Goal: Information Seeking & Learning: Learn about a topic

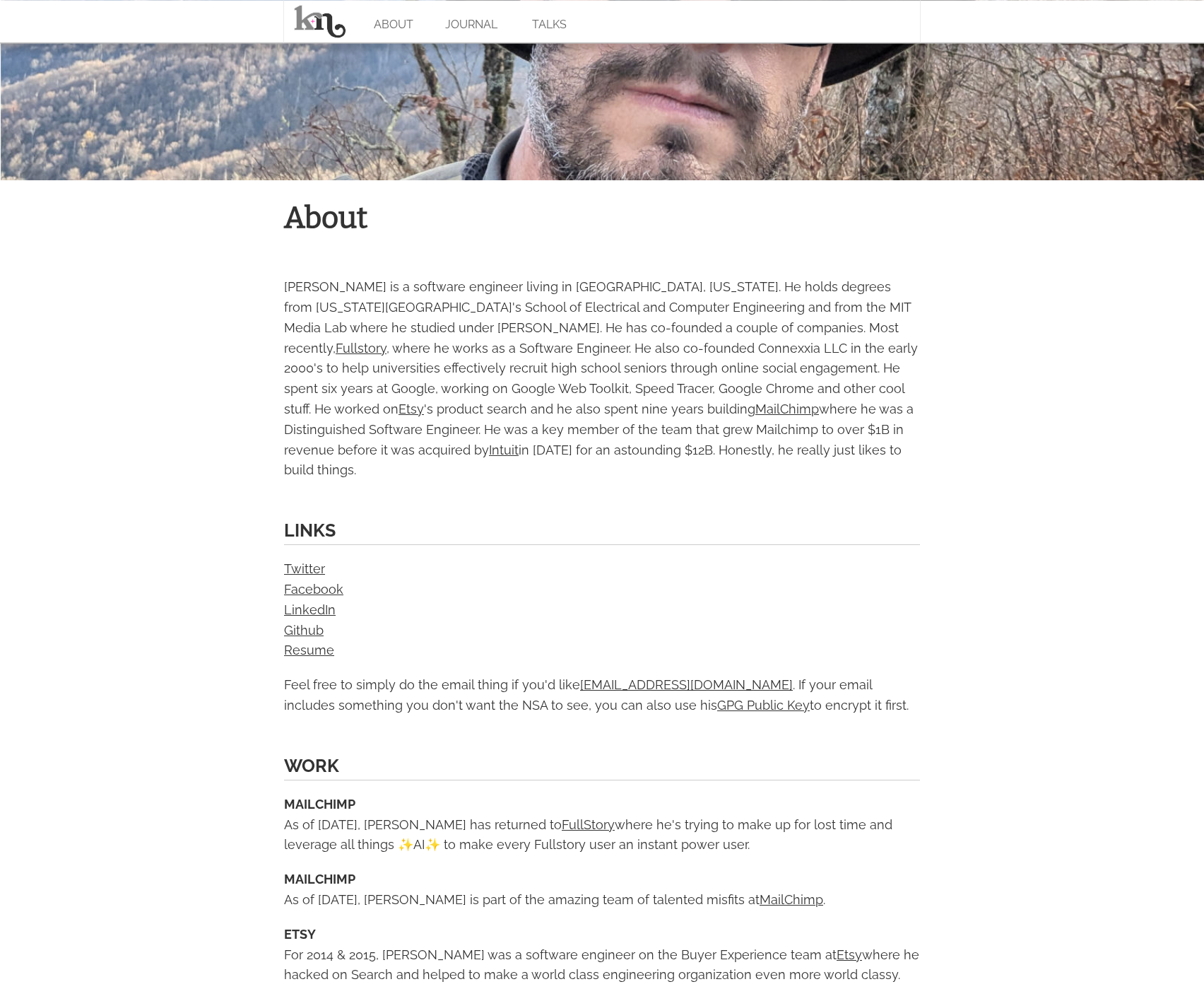
scroll to position [290, 0]
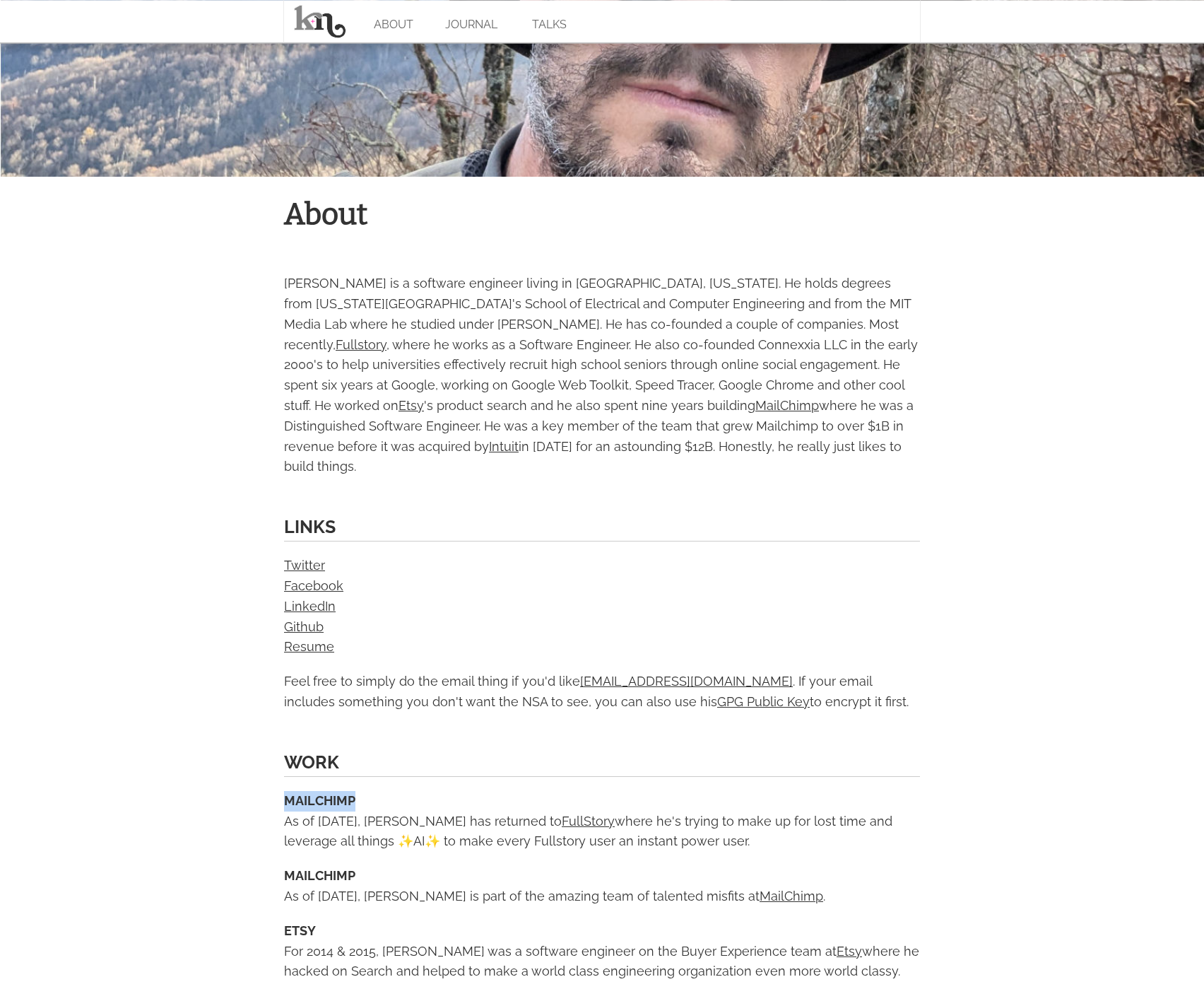
drag, startPoint x: 282, startPoint y: 777, endPoint x: 404, endPoint y: 778, distance: 122.0
click at [954, 724] on body "ABOUT JOURNAL TALKS About [PERSON_NAME] is a software engineer living in [GEOGR…" at bounding box center [602, 943] width 1204 height 2467
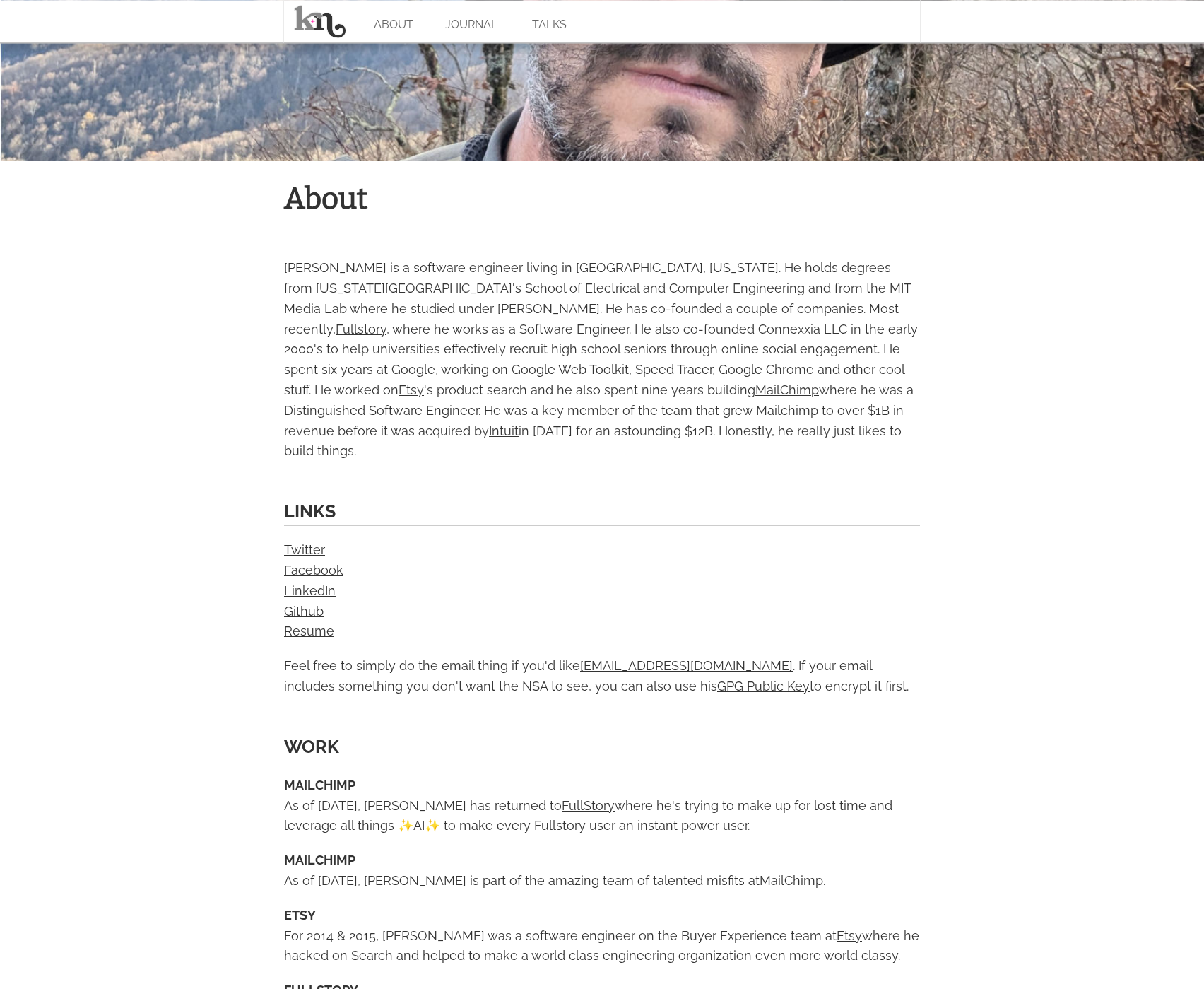
scroll to position [0, 0]
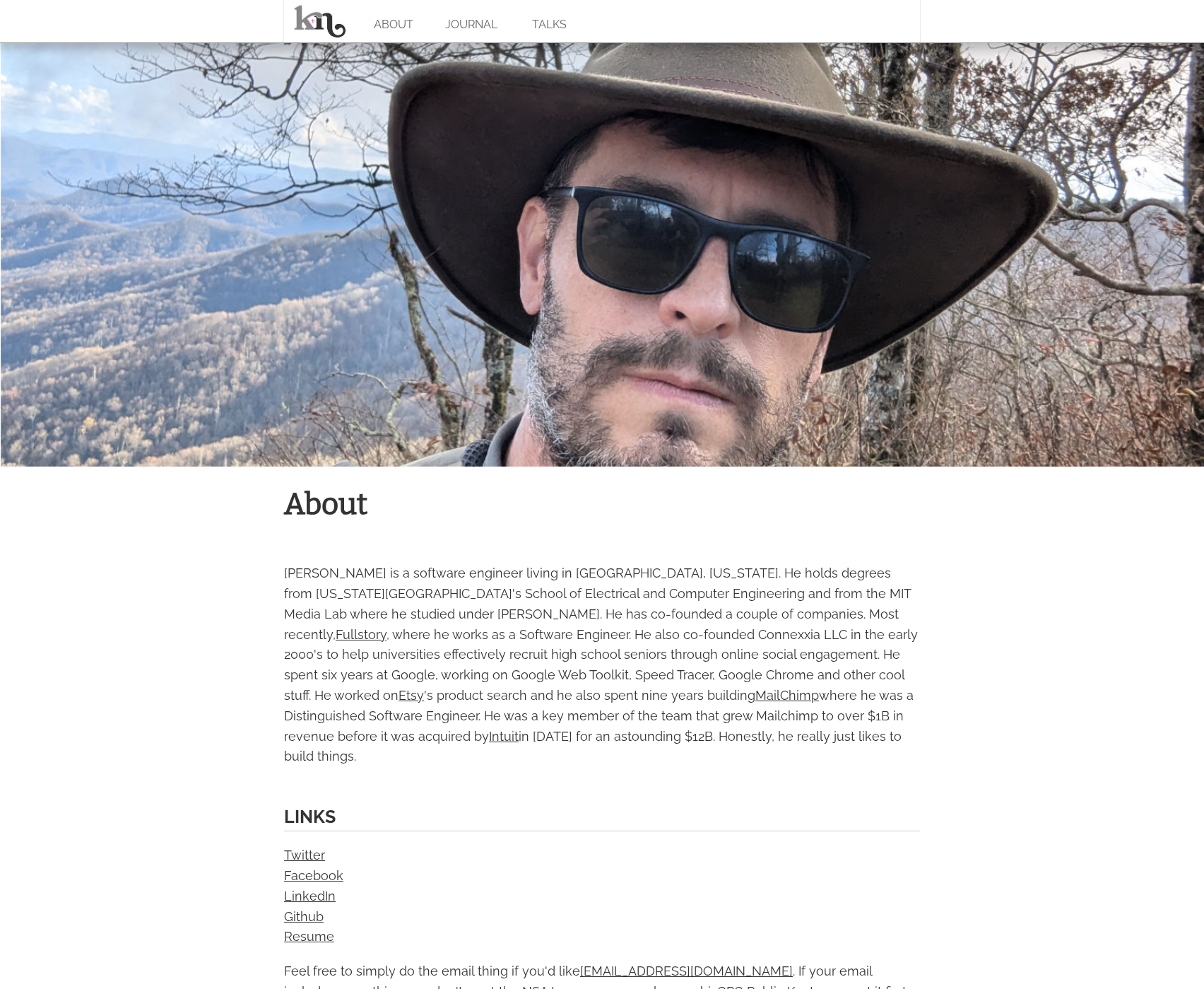
click at [1071, 193] on div at bounding box center [602, 255] width 1204 height 424
click at [708, 275] on div at bounding box center [602, 255] width 1204 height 424
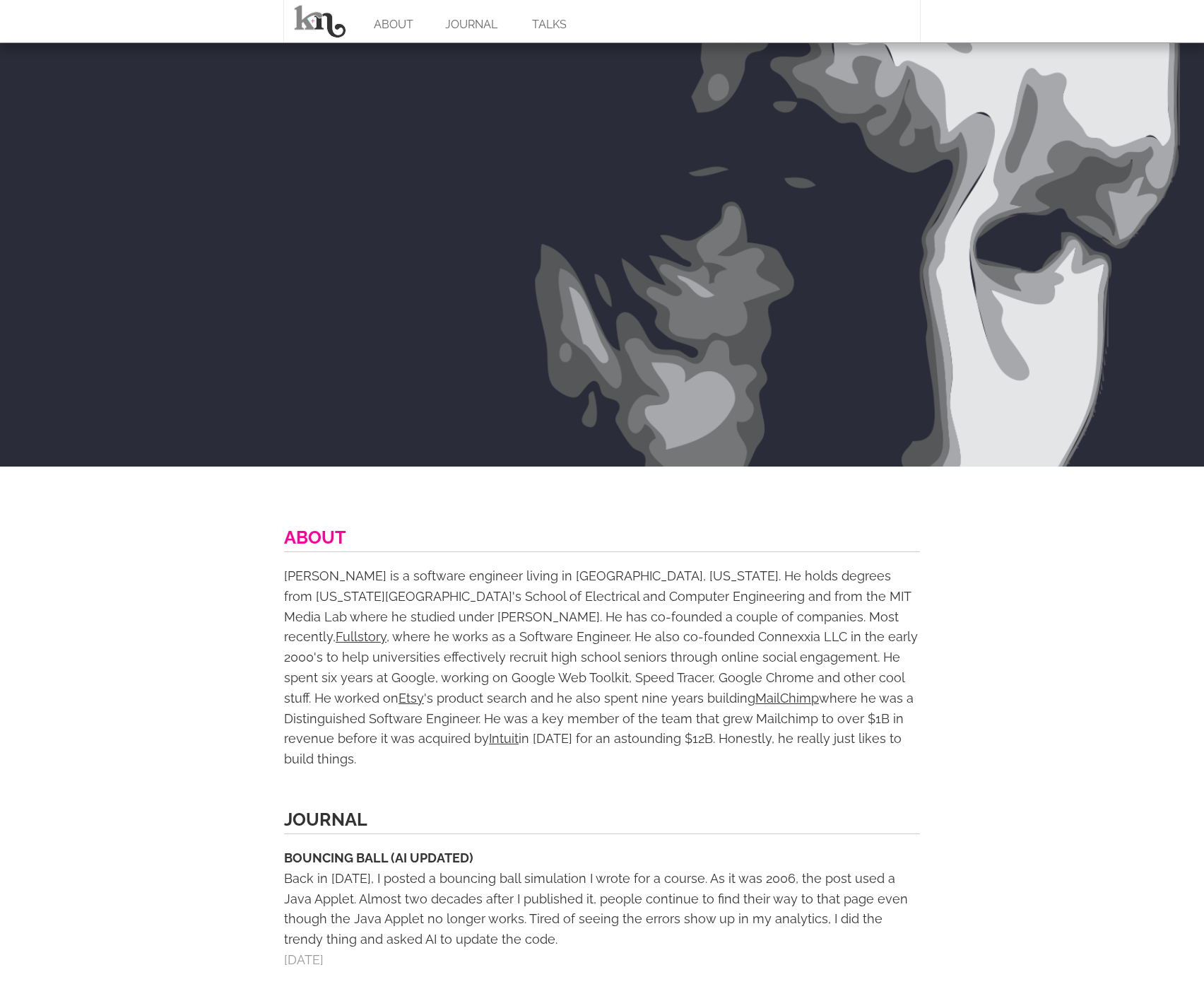
click at [303, 527] on link "ABOUT" at bounding box center [315, 536] width 62 height 21
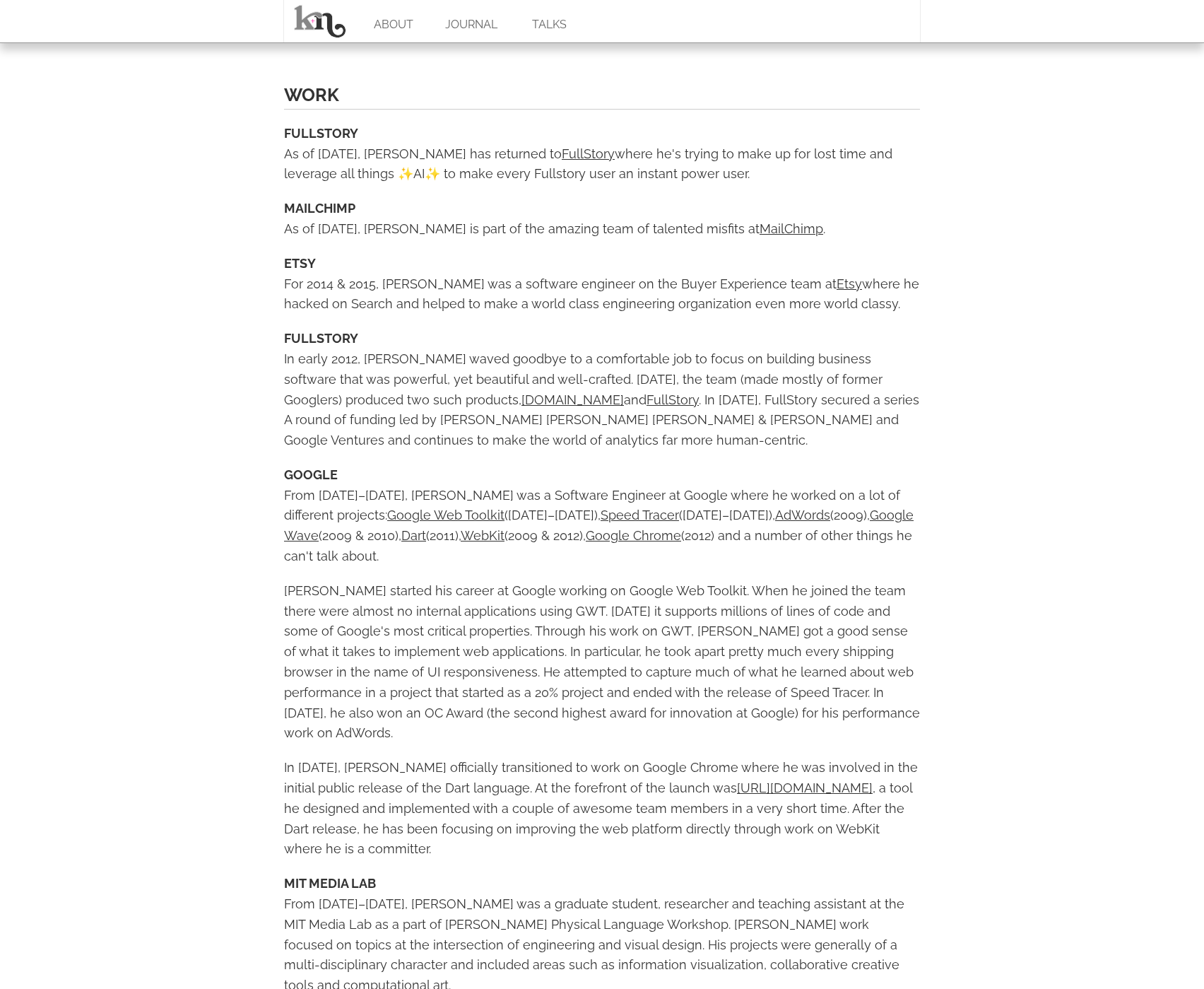
scroll to position [912, 0]
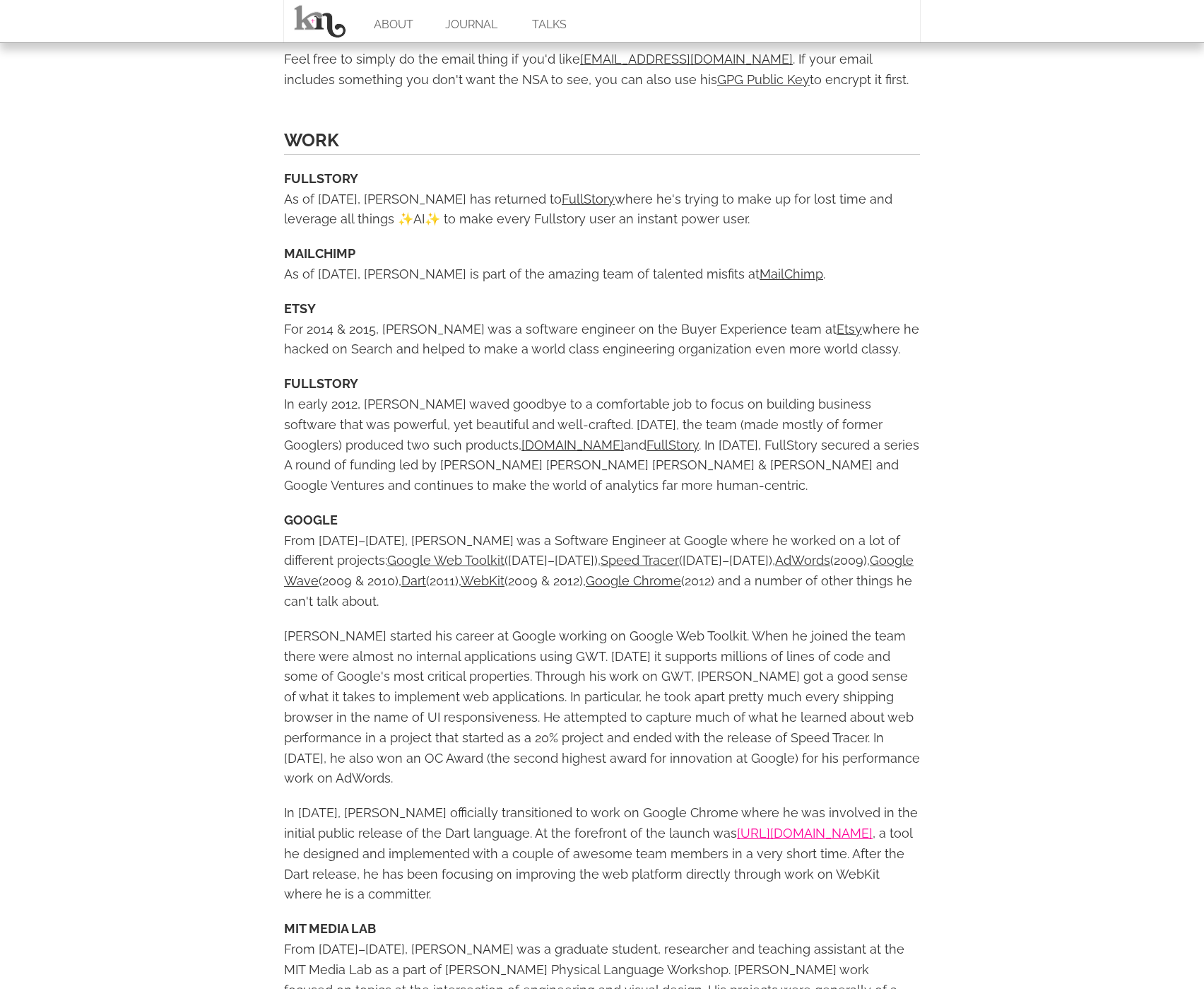
click at [737, 825] on link "[URL][DOMAIN_NAME]" at bounding box center [804, 832] width 136 height 15
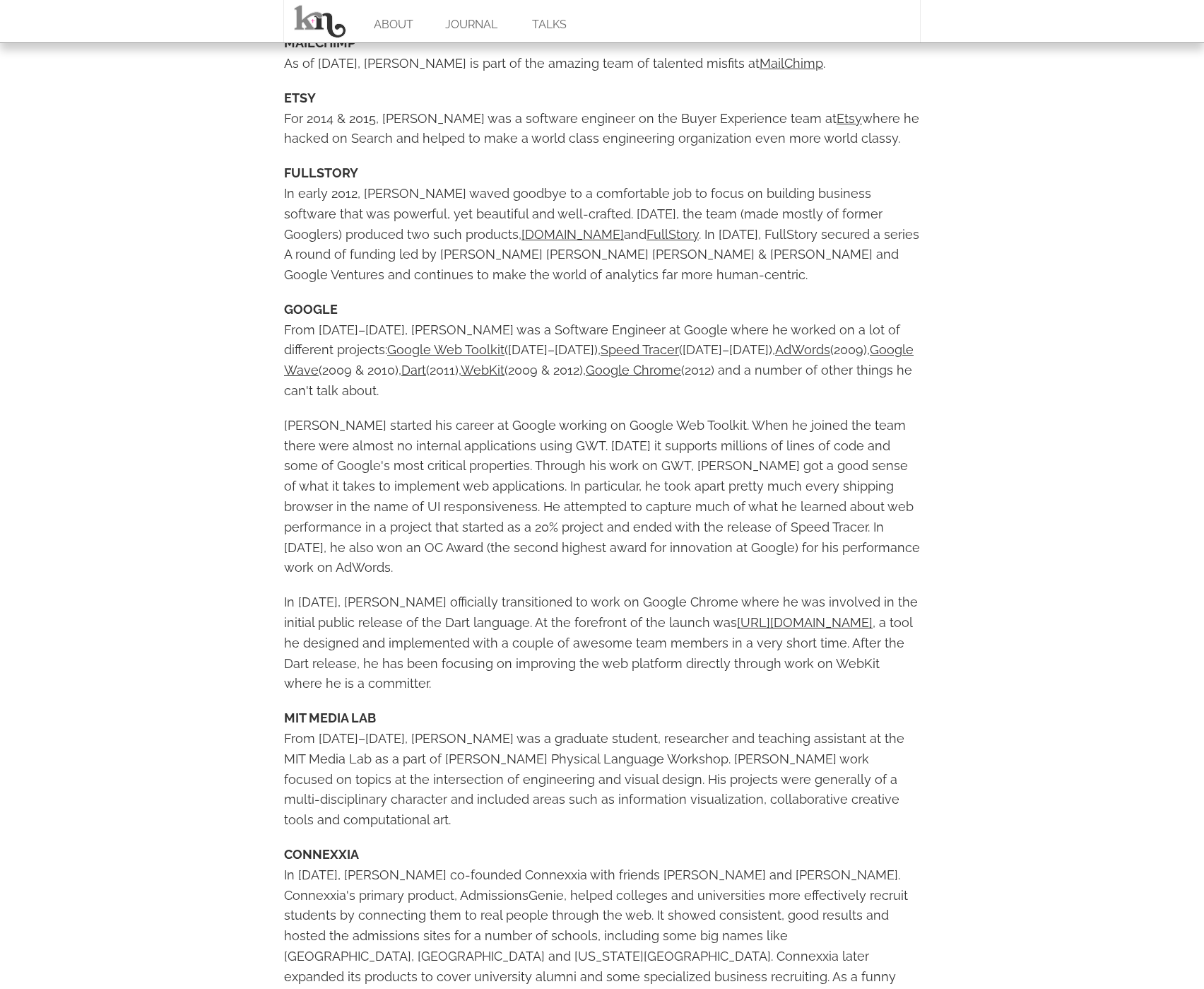
scroll to position [1121, 0]
click at [1050, 656] on body "ABOUT JOURNAL TALKS About Kelly Norton is a software engineer living in Surf Ci…" at bounding box center [602, 112] width 1204 height 2467
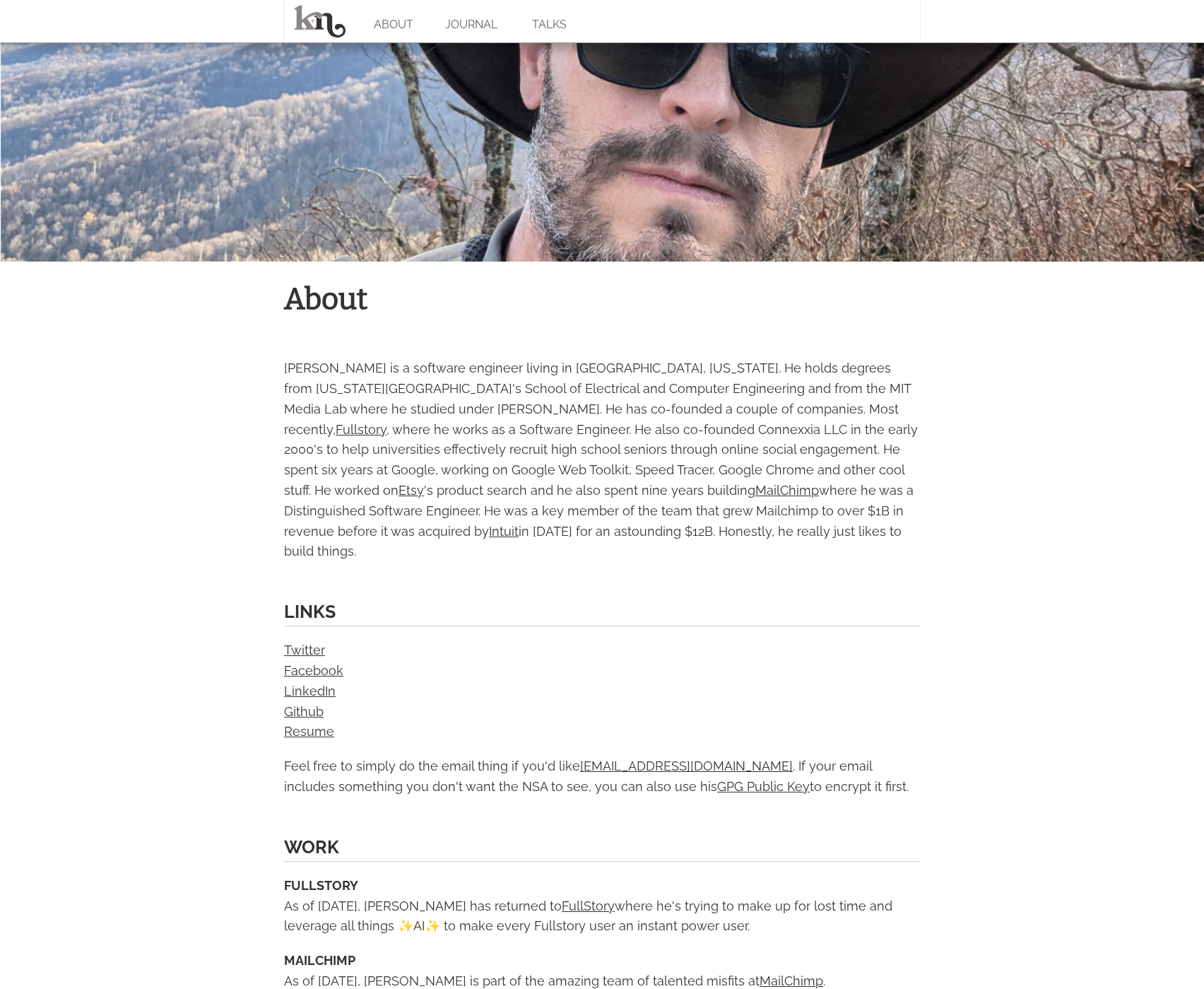
scroll to position [0, 0]
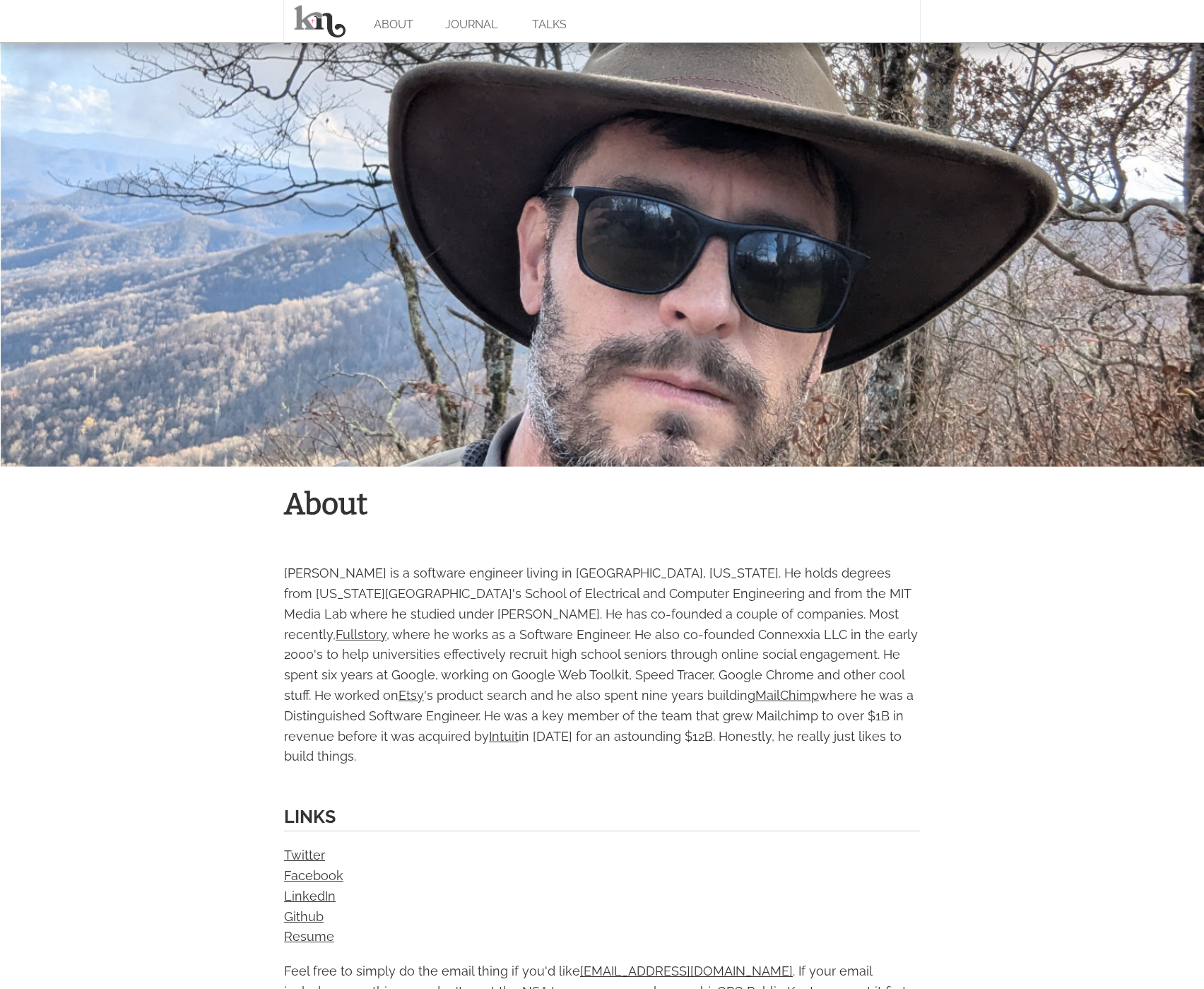
click at [784, 294] on div at bounding box center [602, 255] width 1204 height 424
click at [328, 17] on link at bounding box center [320, 21] width 71 height 43
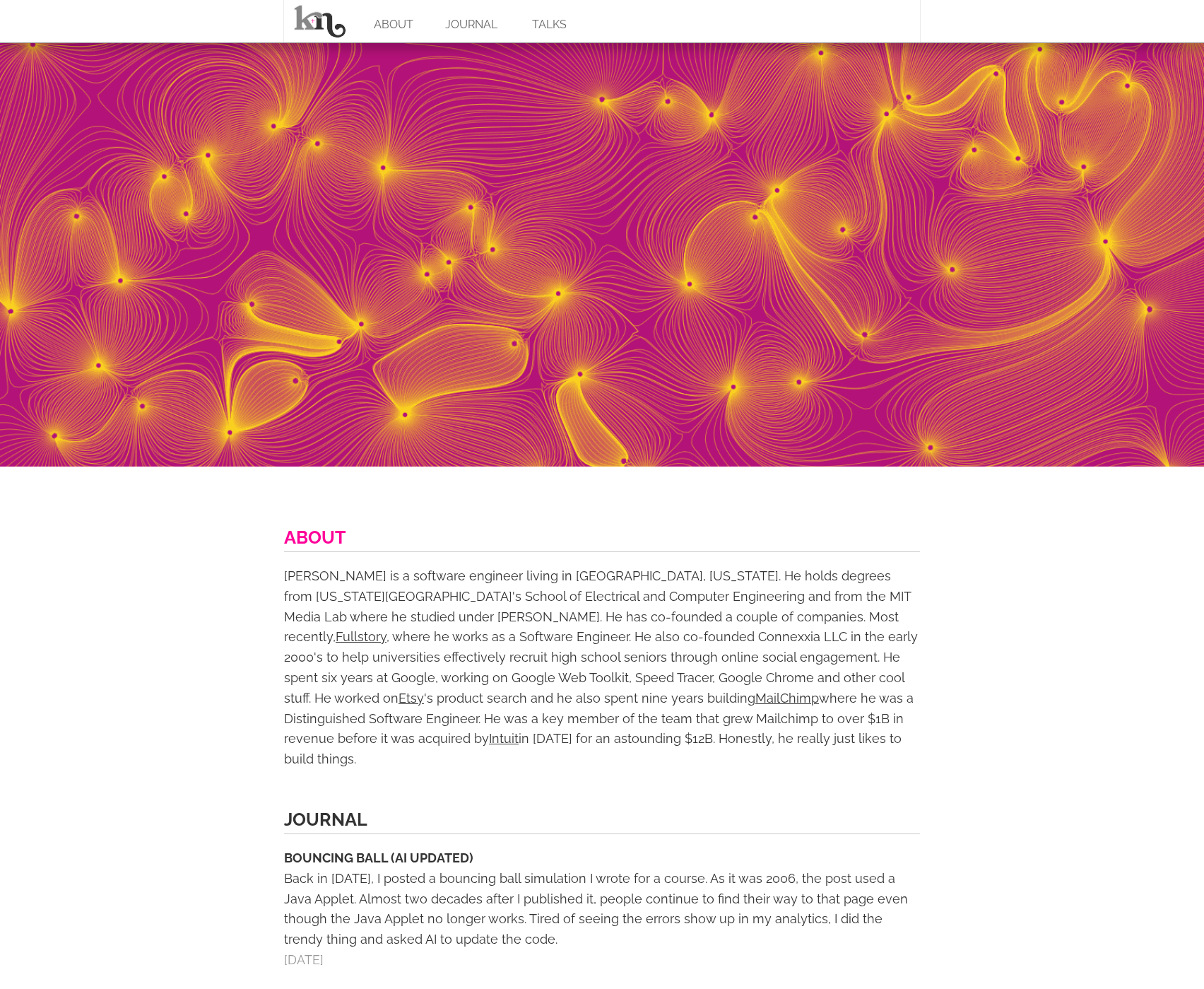
click at [333, 528] on link "ABOUT" at bounding box center [315, 536] width 62 height 21
